Goal: Information Seeking & Learning: Find specific fact

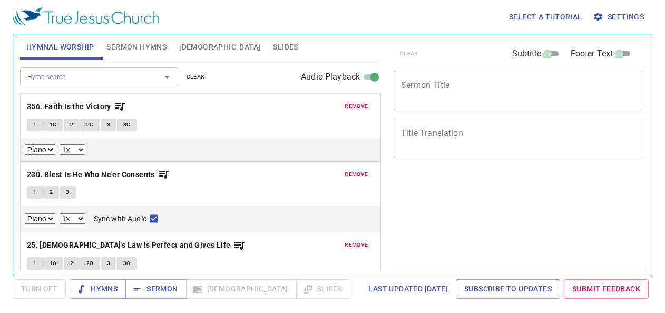
select select "1"
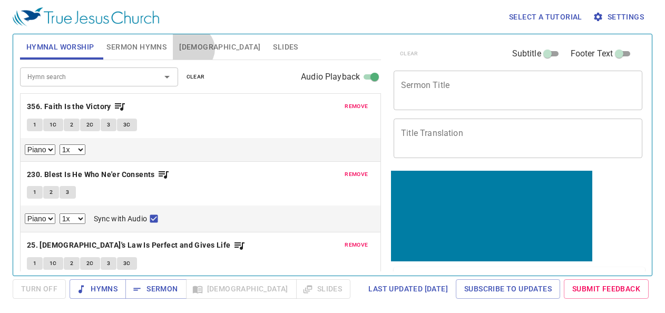
click at [191, 49] on span "[DEMOGRAPHIC_DATA]" at bounding box center [219, 47] width 81 height 13
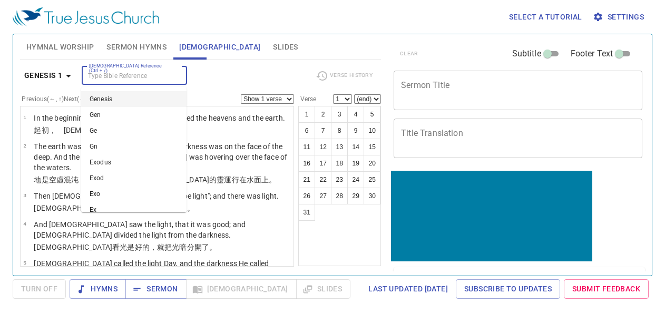
click at [101, 78] on input "[DEMOGRAPHIC_DATA] Reference (Ctrl + /)" at bounding box center [126, 76] width 82 height 12
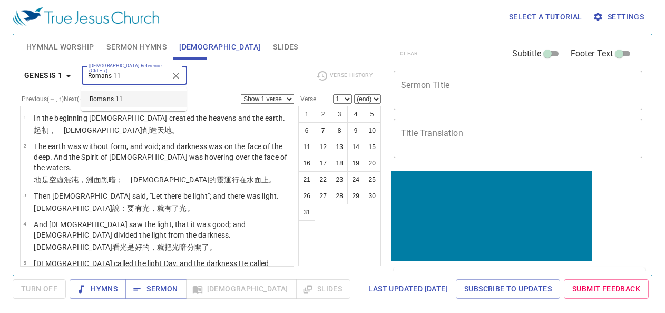
type input "Romans 11"
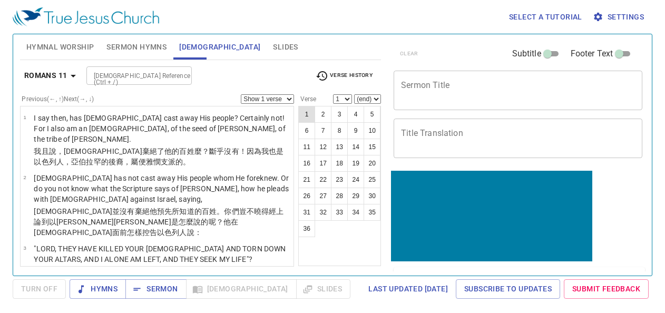
click at [305, 115] on button "1" at bounding box center [306, 114] width 17 height 17
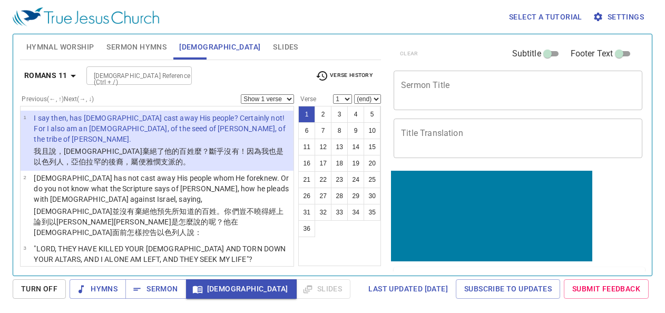
click at [259, 97] on select "Show 1 verse Show 2 verses Show 3 verses Show 4 verses Show 5 verses" at bounding box center [267, 98] width 53 height 9
select select "3"
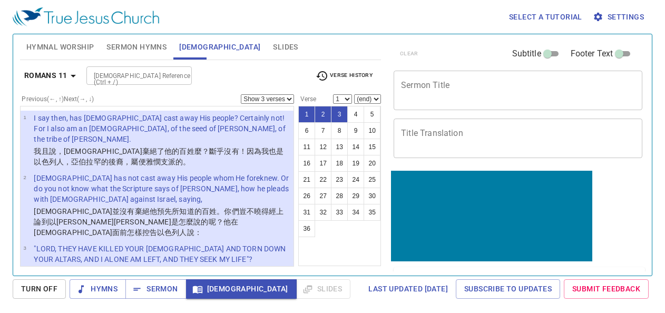
click at [282, 93] on div "Romans 11 [DEMOGRAPHIC_DATA] Reference (Ctrl + /) [DEMOGRAPHIC_DATA] Reference …" at bounding box center [200, 79] width 361 height 29
click at [280, 97] on select "Show 1 verse Show 2 verses Show 3 verses Show 4 verses Show 5 verses" at bounding box center [267, 98] width 53 height 9
click at [355, 114] on button "4" at bounding box center [355, 114] width 17 height 17
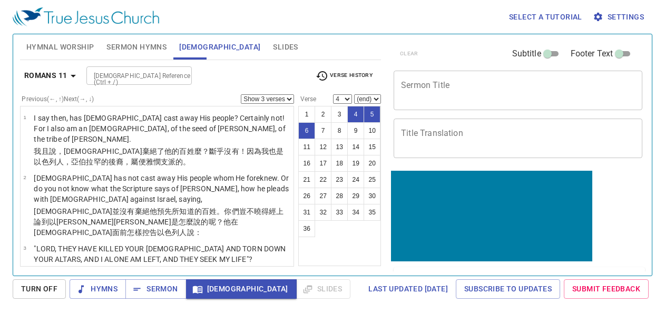
scroll to position [109, 0]
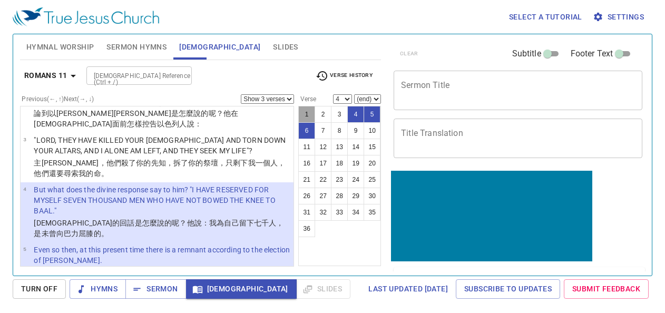
click at [305, 113] on button "1" at bounding box center [306, 114] width 17 height 17
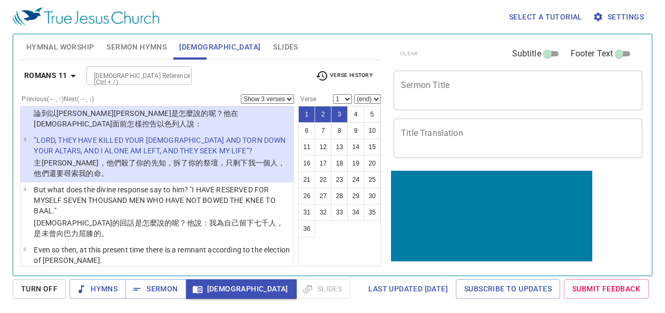
scroll to position [0, 0]
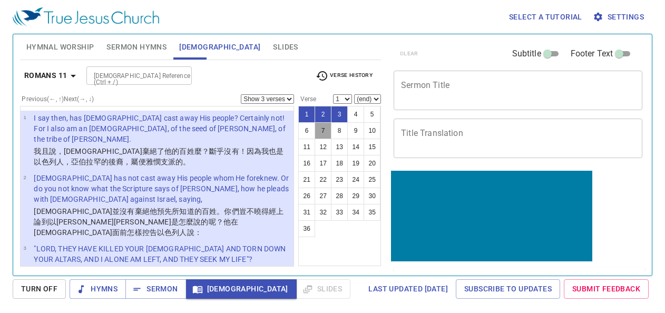
click at [319, 127] on button "7" at bounding box center [322, 130] width 17 height 17
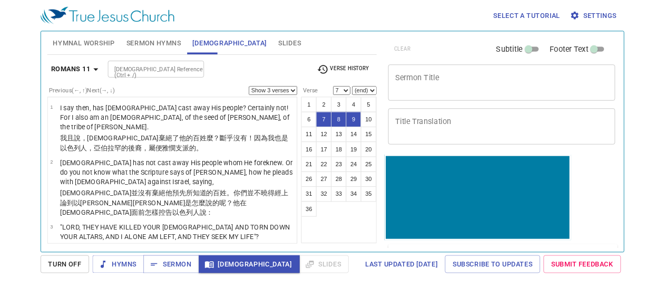
scroll to position [247, 0]
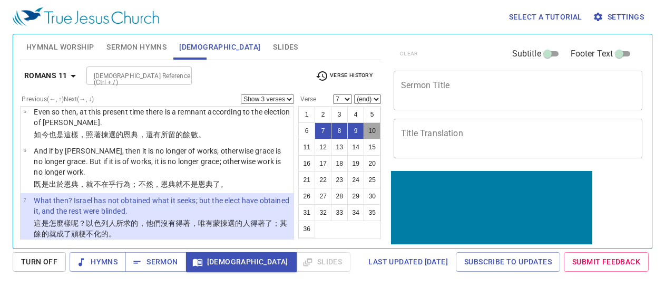
click at [372, 129] on button "10" at bounding box center [371, 130] width 17 height 17
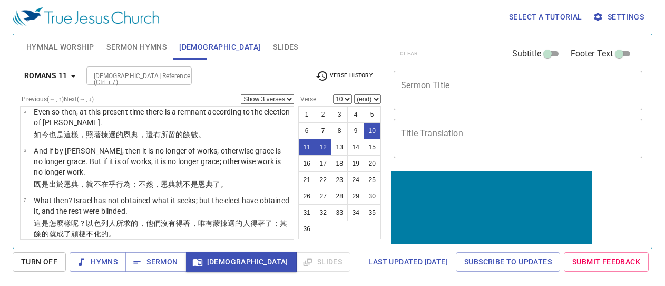
scroll to position [393, 0]
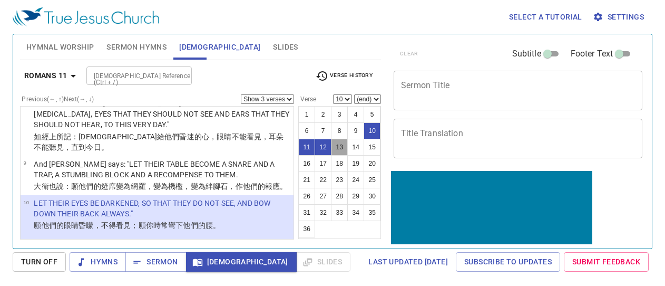
click at [343, 148] on button "13" at bounding box center [339, 147] width 17 height 17
select select "13"
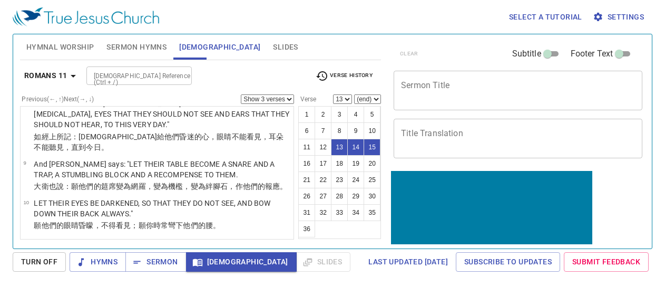
scroll to position [547, 0]
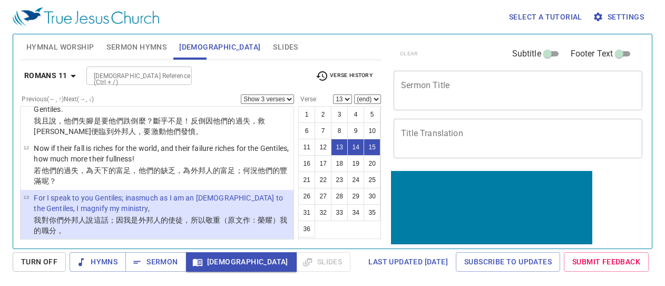
click at [257, 96] on select "Show 1 verse Show 2 verses Show 3 verses Show 4 verses Show 5 verses" at bounding box center [267, 98] width 53 height 9
select select "4"
click at [324, 129] on button "7" at bounding box center [322, 130] width 17 height 17
select select "7"
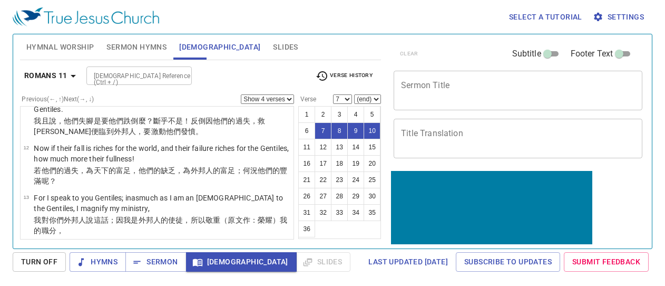
scroll to position [260, 0]
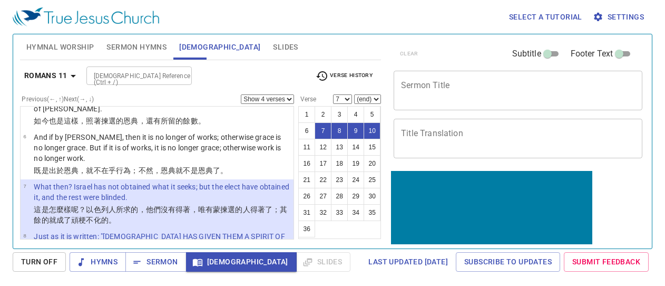
click at [288, 96] on select "Show 1 verse Show 2 verses Show 3 verses Show 4 verses Show 5 verses" at bounding box center [267, 98] width 53 height 9
click at [287, 100] on select "Show 1 verse Show 2 verses Show 3 verses Show 4 verses Show 5 verses" at bounding box center [267, 98] width 53 height 9
select select "4"
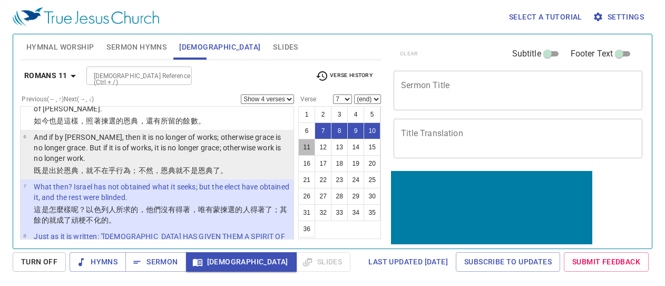
drag, startPoint x: 304, startPoint y: 143, endPoint x: 286, endPoint y: 110, distance: 38.0
click at [304, 142] on button "11" at bounding box center [306, 147] width 17 height 17
select select "11"
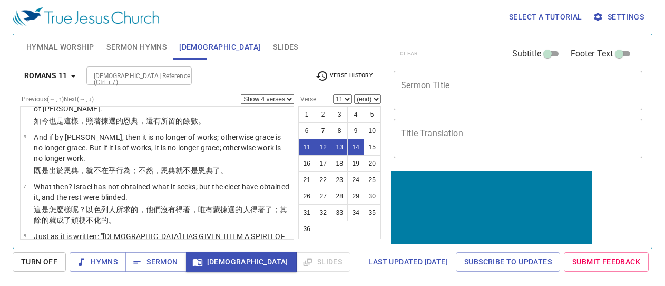
click at [278, 102] on select "Show 1 verse Show 2 verses Show 3 verses Show 4 verses Show 5 verses" at bounding box center [267, 98] width 53 height 9
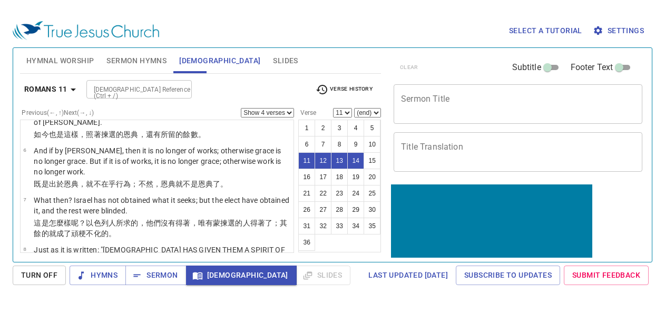
scroll to position [442, 0]
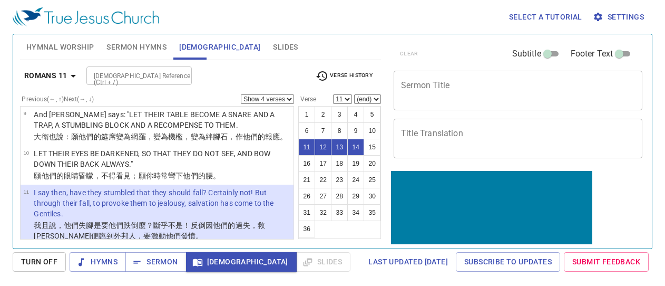
select select "1"
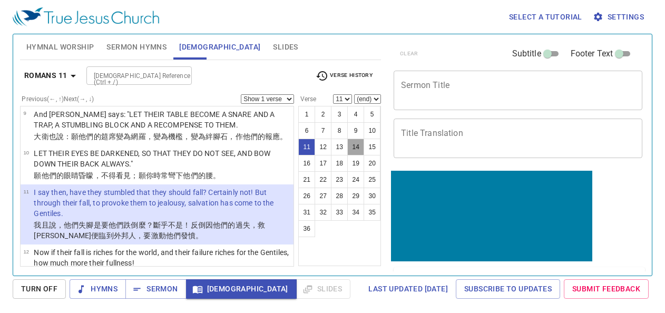
click at [351, 144] on button "14" at bounding box center [355, 147] width 17 height 17
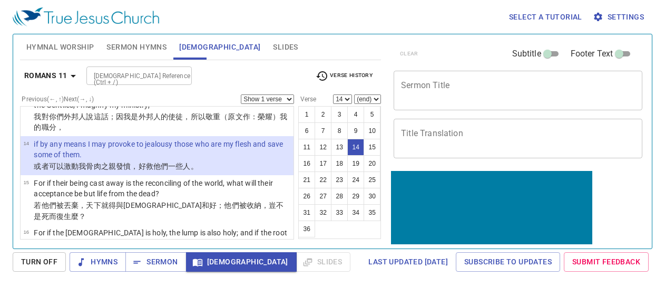
scroll to position [664, 0]
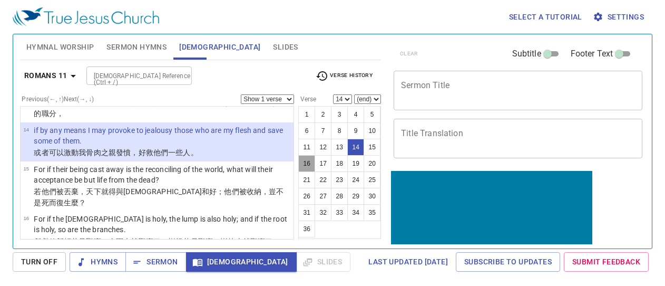
click at [310, 163] on button "16" at bounding box center [306, 163] width 17 height 17
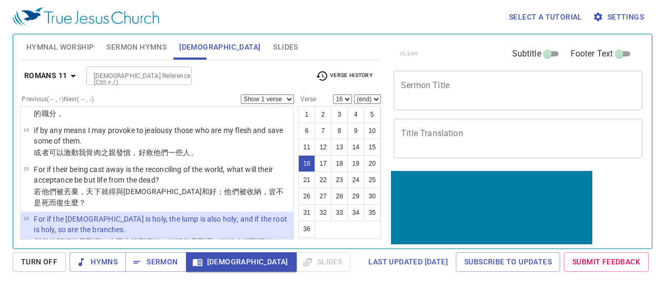
drag, startPoint x: 310, startPoint y: 163, endPoint x: 289, endPoint y: 174, distance: 24.0
click at [288, 174] on div "Previous (←, ↑) Next (→, ↓) Show 1 verse Show 2 verses Show 3 verses Show 4 ver…" at bounding box center [200, 160] width 361 height 133
click at [356, 145] on button "14" at bounding box center [355, 147] width 17 height 17
select select "14"
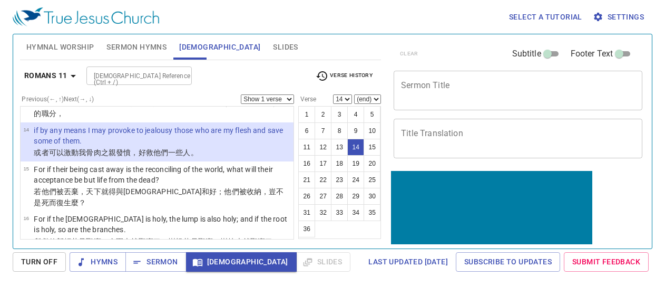
scroll to position [591, 0]
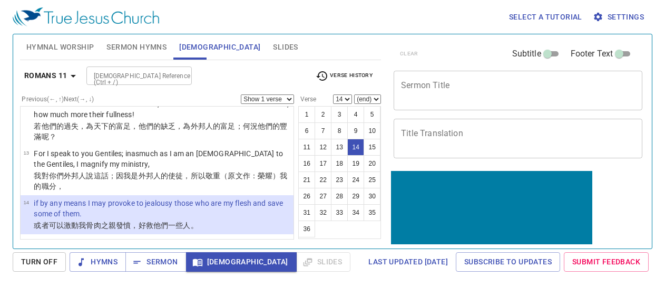
click at [249, 96] on select "Show 1 verse Show 2 verses Show 3 verses Show 4 verses Show 5 verses" at bounding box center [267, 98] width 53 height 9
select select "3"
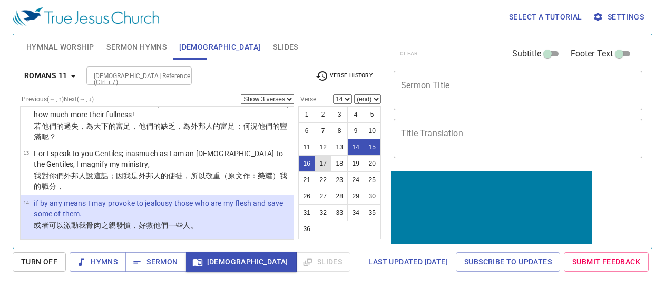
click at [323, 162] on button "17" at bounding box center [322, 163] width 17 height 17
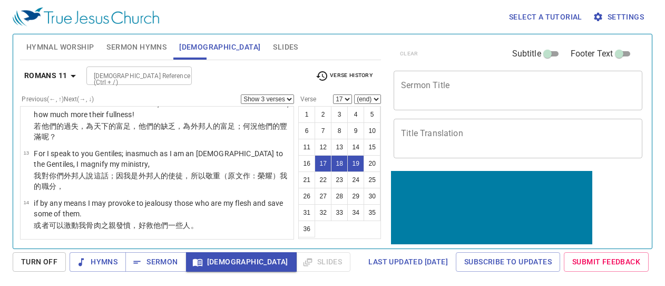
scroll to position [713, 0]
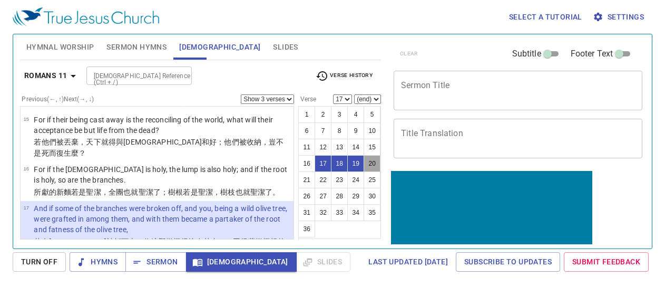
click at [373, 163] on button "20" at bounding box center [371, 163] width 17 height 17
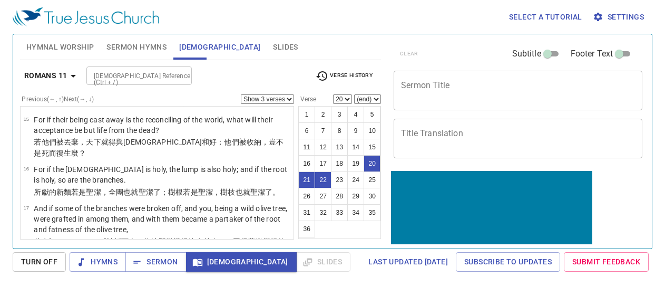
scroll to position [830, 0]
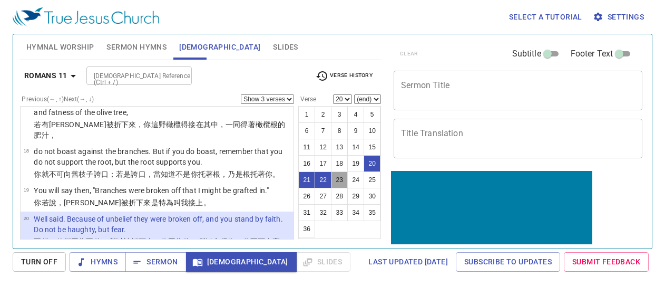
click at [340, 179] on button "23" at bounding box center [339, 179] width 17 height 17
select select "23"
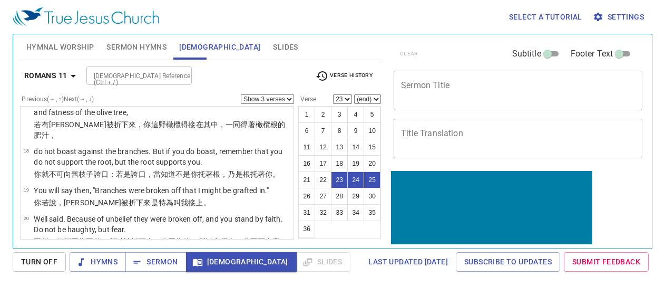
scroll to position [963, 0]
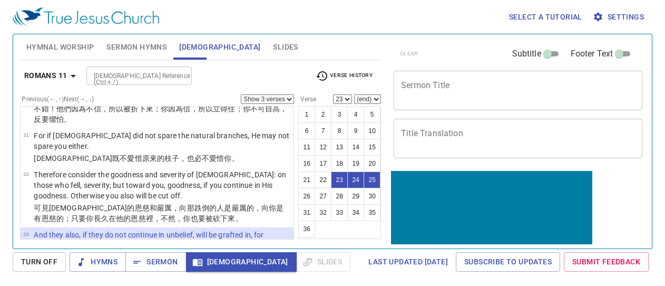
click at [284, 100] on select "Show 1 verse Show 2 verses Show 3 verses Show 4 verses Show 5 verses" at bounding box center [267, 98] width 53 height 9
select select "2"
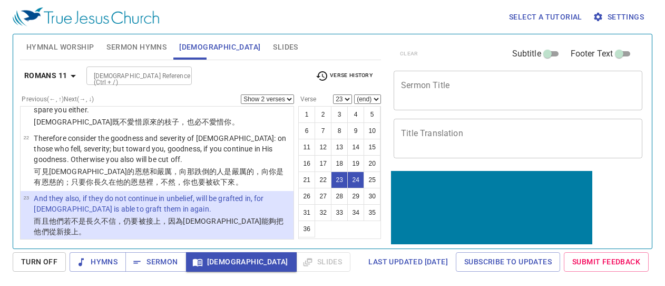
scroll to position [1005, 0]
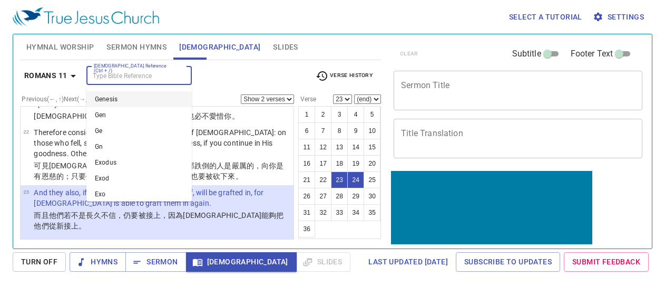
click at [150, 73] on input "[DEMOGRAPHIC_DATA] Reference (Ctrl + /)" at bounding box center [131, 76] width 82 height 12
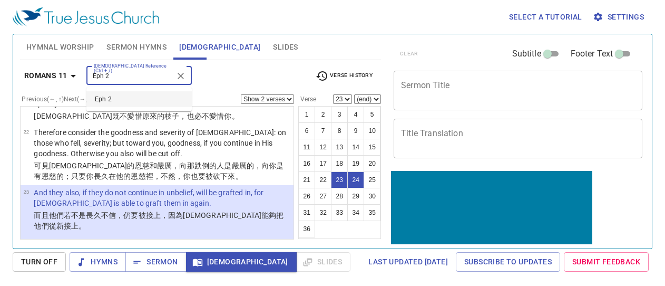
type input "Eph 2"
select select "1"
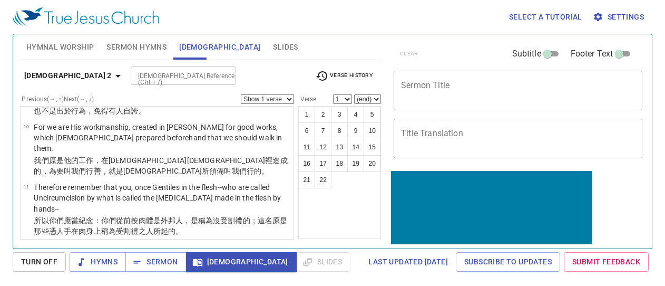
scroll to position [414, 0]
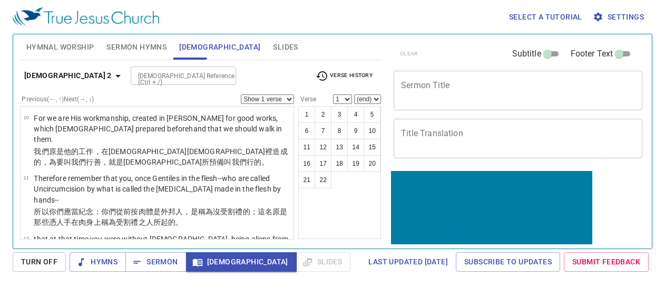
click at [261, 99] on select "Show 1 verse Show 2 verses Show 3 verses Show 4 verses Show 5 verses" at bounding box center [267, 98] width 53 height 9
click at [369, 99] on select "(end)" at bounding box center [367, 98] width 27 height 9
click at [336, 76] on span "Verse History" at bounding box center [344, 76] width 57 height 13
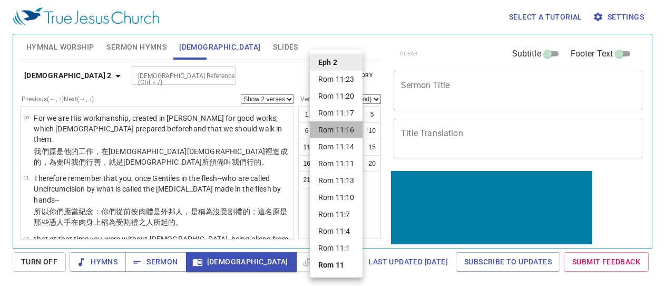
click at [335, 131] on li "Rom 11:16" at bounding box center [336, 129] width 53 height 17
select select "1"
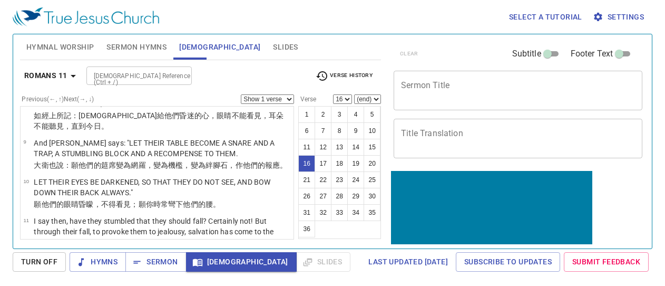
scroll to position [669, 0]
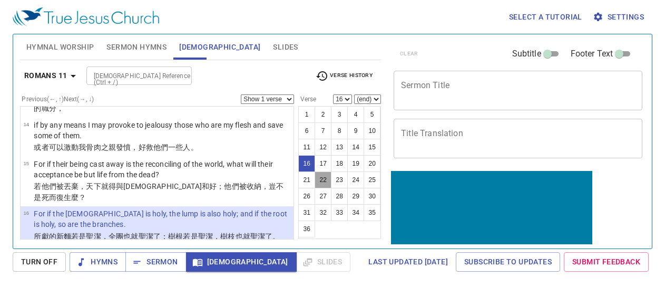
click at [319, 181] on button "22" at bounding box center [322, 179] width 17 height 17
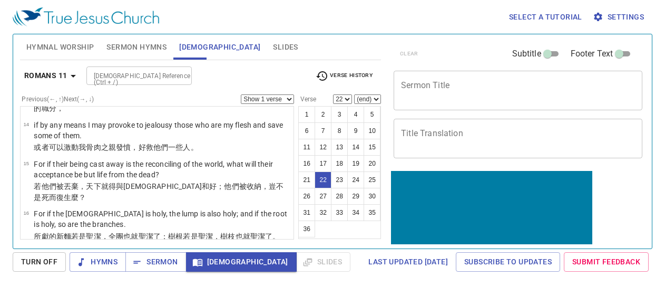
scroll to position [913, 0]
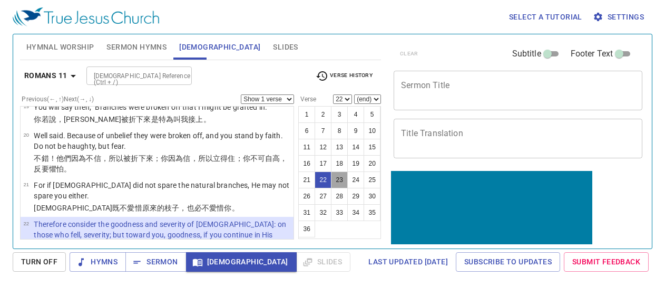
click at [339, 180] on button "23" at bounding box center [339, 179] width 17 height 17
select select "23"
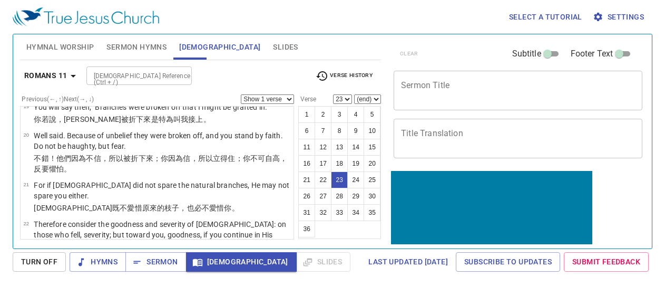
scroll to position [963, 0]
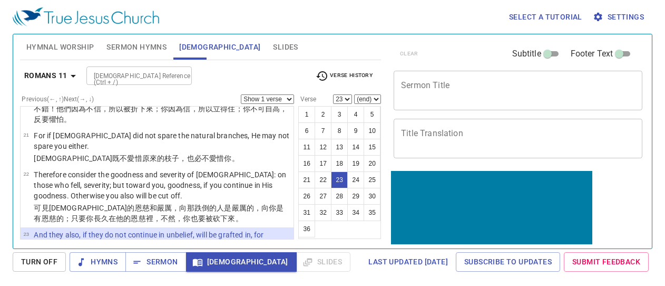
click at [282, 101] on select "Show 1 verse Show 2 verses Show 3 verses Show 4 verses Show 5 verses" at bounding box center [267, 98] width 53 height 9
click at [278, 98] on select "Show 1 verse Show 2 verses Show 3 verses Show 4 verses Show 5 verses" at bounding box center [267, 98] width 53 height 9
select select "1"
click at [370, 176] on button "25" at bounding box center [371, 179] width 17 height 17
select select "25"
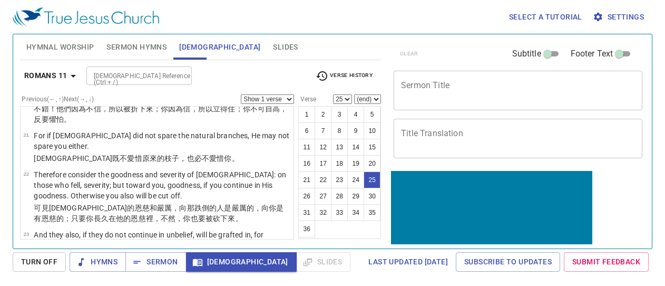
scroll to position [1073, 0]
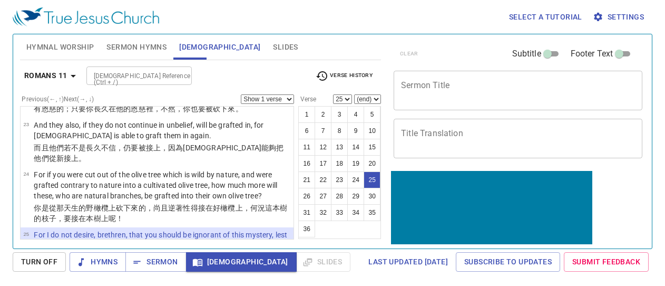
click at [263, 99] on select "Show 1 verse Show 2 verses Show 3 verses Show 4 verses Show 5 verses" at bounding box center [267, 98] width 53 height 9
select select "3"
click at [338, 195] on button "28" at bounding box center [339, 196] width 17 height 17
select select "28"
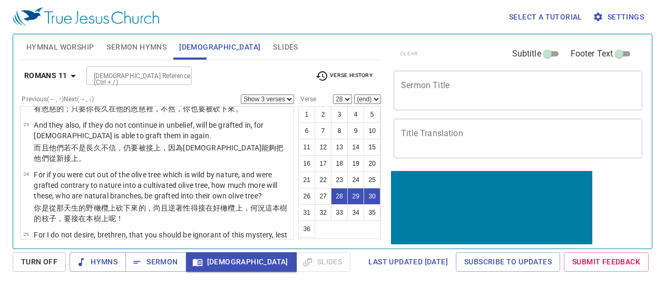
scroll to position [1205, 0]
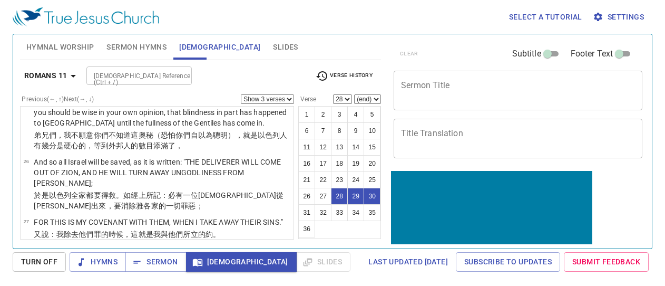
click at [283, 100] on select "Show 1 verse Show 2 verses Show 3 verses Show 4 verses Show 5 verses" at bounding box center [267, 98] width 53 height 9
select select "2"
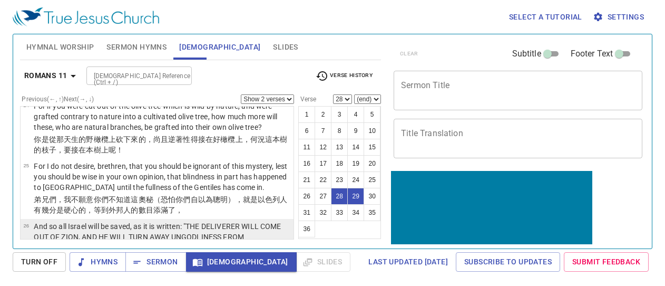
scroll to position [1123, 0]
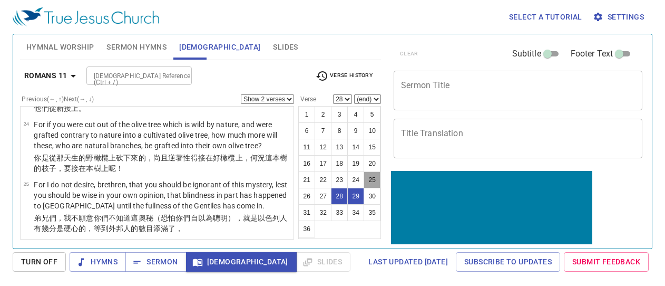
click at [371, 178] on button "25" at bounding box center [371, 179] width 17 height 17
select select "25"
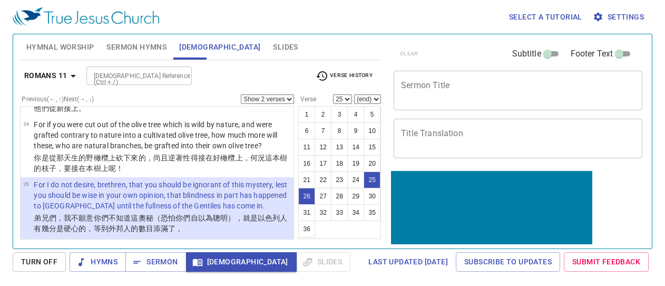
click at [286, 95] on select "Show 1 verse Show 2 verses Show 3 verses Show 4 verses Show 5 verses" at bounding box center [267, 98] width 53 height 9
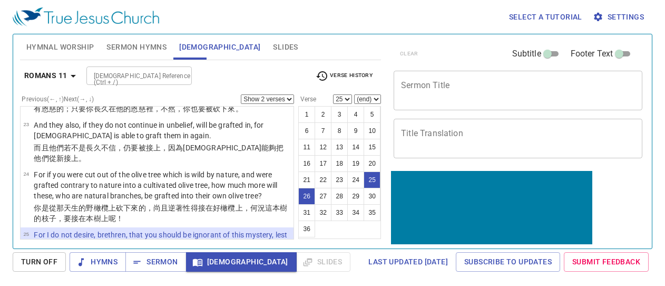
select select "1"
click at [303, 198] on button "26" at bounding box center [306, 196] width 17 height 17
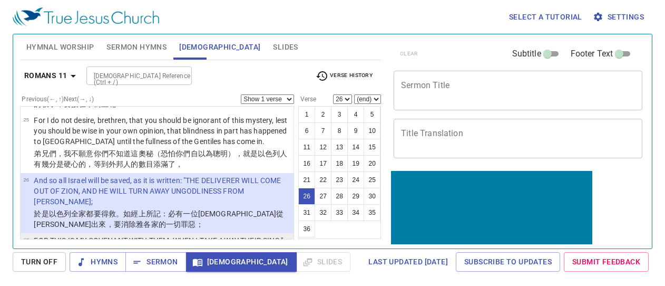
scroll to position [1187, 0]
click at [319, 193] on button "27" at bounding box center [322, 196] width 17 height 17
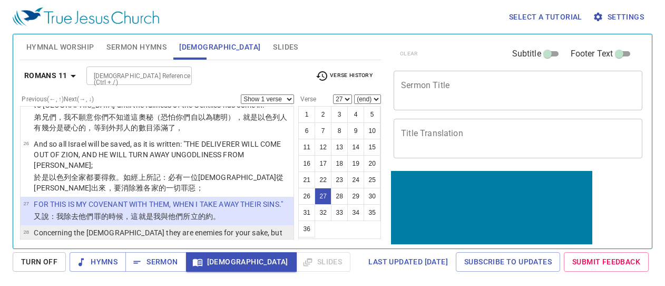
scroll to position [1224, 0]
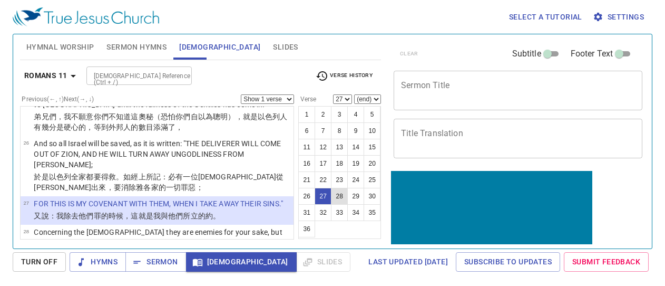
click at [340, 195] on button "28" at bounding box center [339, 196] width 17 height 17
select select "28"
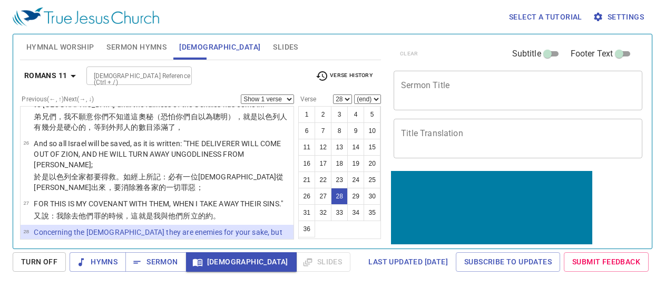
click at [284, 97] on select "Show 1 verse Show 2 verses Show 3 verses Show 4 verses Show 5 verses" at bounding box center [267, 98] width 53 height 9
select select "2"
click at [373, 193] on button "30" at bounding box center [371, 196] width 17 height 17
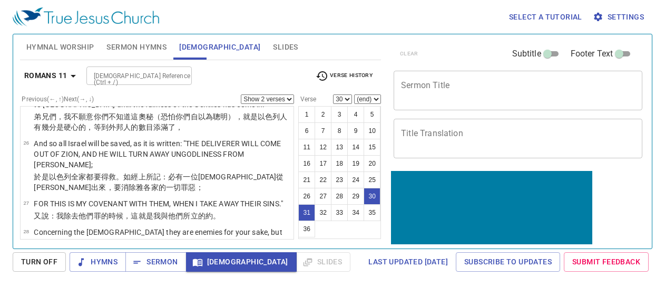
scroll to position [1278, 0]
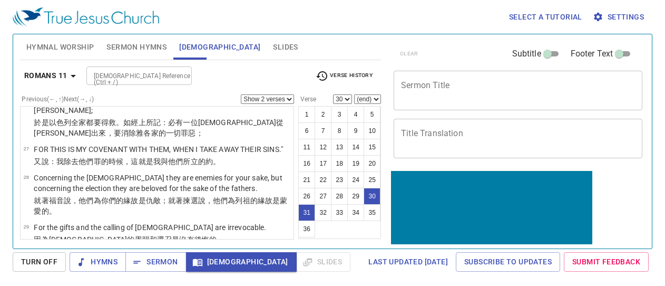
click at [249, 100] on select "Show 1 verse Show 2 verses Show 3 verses Show 4 verses Show 5 verses" at bounding box center [267, 98] width 53 height 9
click at [324, 212] on button "32" at bounding box center [322, 212] width 17 height 17
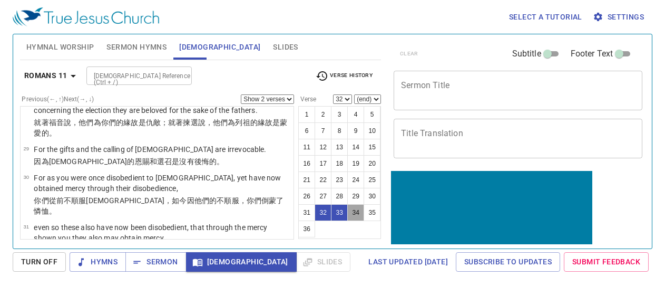
click at [351, 211] on button "34" at bounding box center [355, 212] width 17 height 17
select select "34"
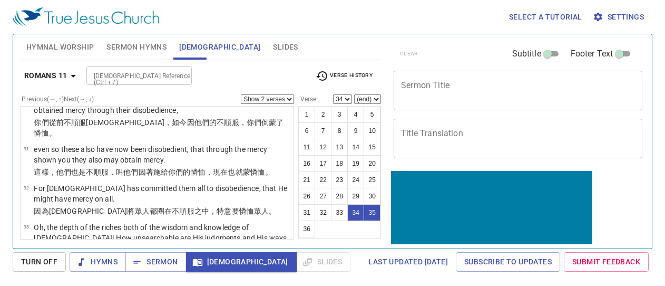
click at [280, 97] on select "Show 1 verse Show 2 verses Show 3 verses Show 4 verses Show 5 verses" at bounding box center [267, 98] width 53 height 9
select select "3"
click at [373, 197] on button "30" at bounding box center [371, 196] width 17 height 17
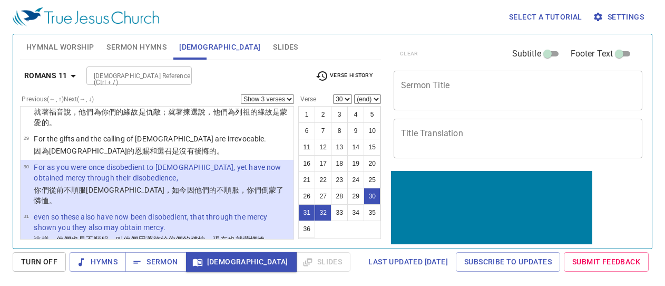
scroll to position [1373, 0]
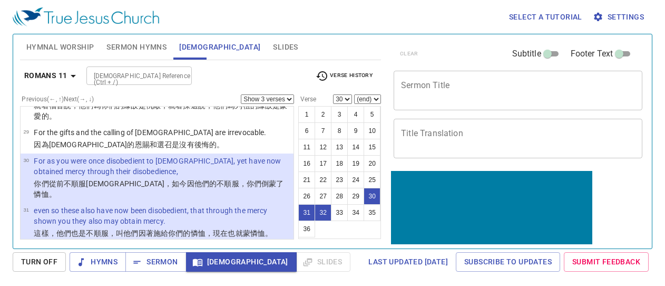
click at [257, 97] on select "Show 1 verse Show 2 verses Show 3 verses Show 4 verses Show 5 verses" at bounding box center [267, 98] width 53 height 9
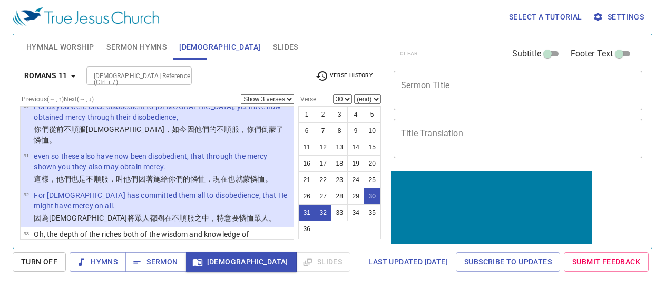
scroll to position [1428, 0]
click at [354, 211] on button "34" at bounding box center [355, 212] width 17 height 17
select select "34"
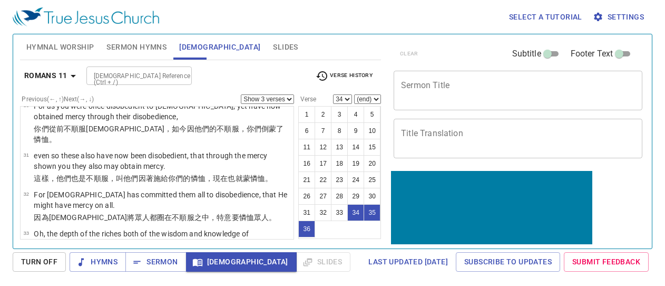
click at [272, 101] on select "Show 1 verse Show 2 verses Show 3 verses Show 4 verses Show 5 verses" at bounding box center [267, 98] width 53 height 9
select select "2"
click at [309, 229] on button "36" at bounding box center [306, 228] width 17 height 17
select select "36"
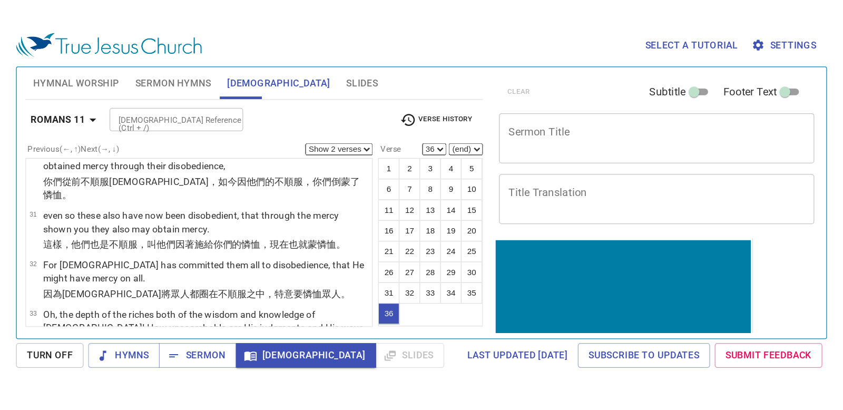
scroll to position [1459, 0]
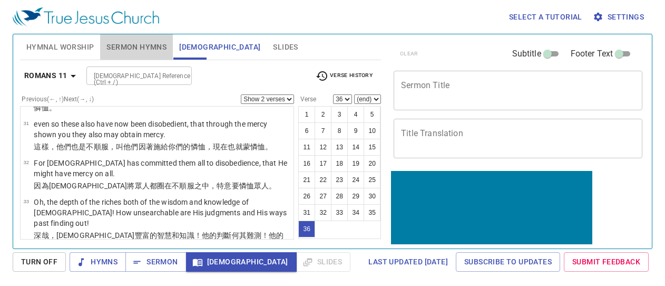
click at [130, 45] on span "Sermon Hymns" at bounding box center [136, 47] width 60 height 13
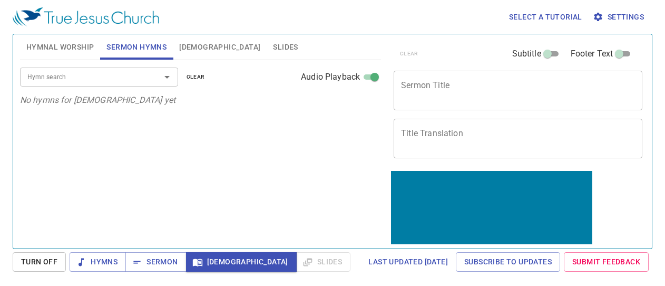
click at [74, 77] on input "Hymn search" at bounding box center [83, 77] width 121 height 12
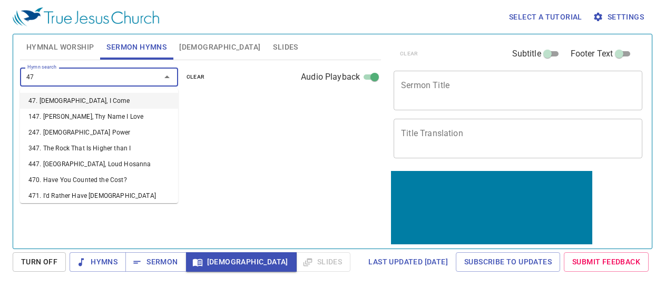
type input "471"
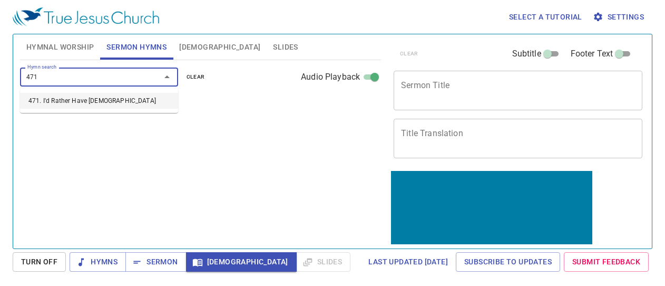
click at [75, 99] on li "471. I'd Rather Have [DEMOGRAPHIC_DATA]" at bounding box center [99, 101] width 158 height 16
select select "1"
